Goal: Contribute content

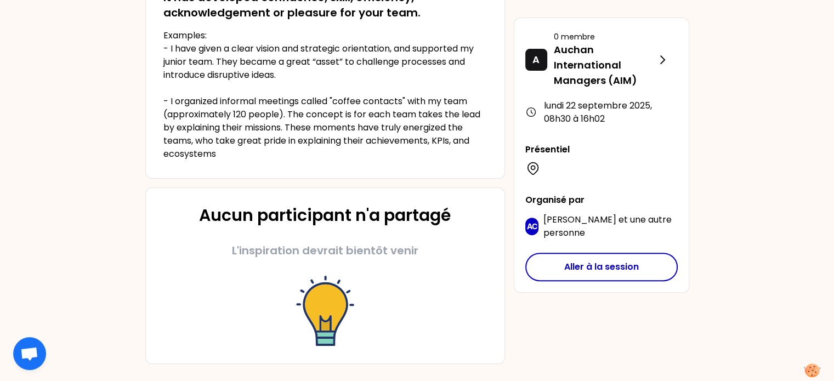
scroll to position [326, 0]
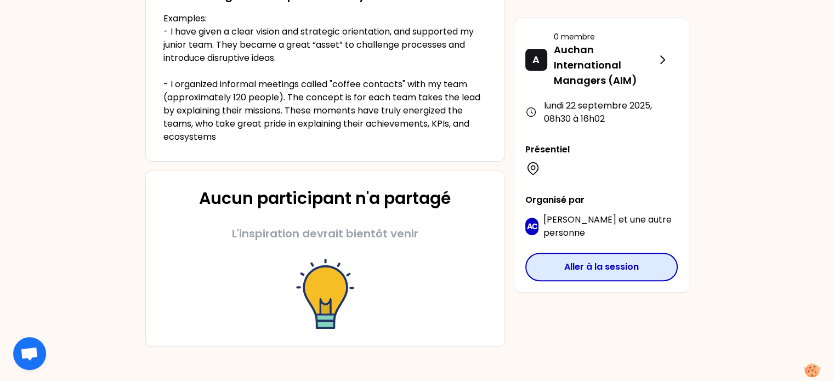
click at [574, 266] on button "Aller à la session" at bounding box center [601, 267] width 152 height 29
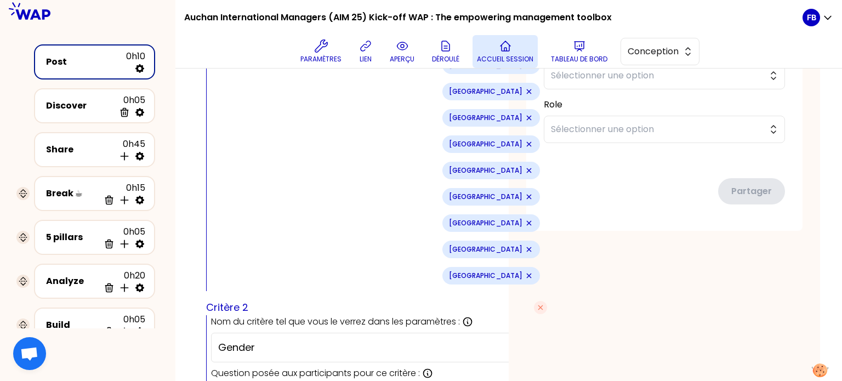
scroll to position [438, 0]
